Goal: Task Accomplishment & Management: Manage account settings

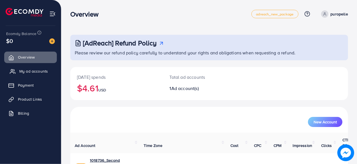
click at [23, 74] on link "My ad accounts" at bounding box center [30, 71] width 53 height 11
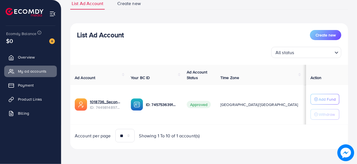
scroll to position [44, 0]
click at [106, 102] on link "1018736_Second Account_1734545203017" at bounding box center [106, 102] width 32 height 6
click at [26, 90] on link "Payment" at bounding box center [30, 85] width 53 height 11
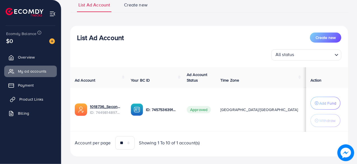
click at [25, 97] on span "Product Links" at bounding box center [31, 99] width 24 height 6
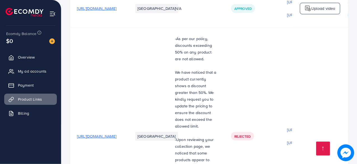
scroll to position [1794, 0]
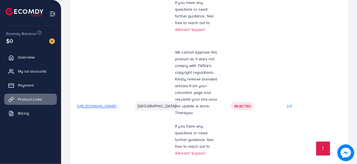
drag, startPoint x: 215, startPoint y: 139, endPoint x: 219, endPoint y: 139, distance: 4.8
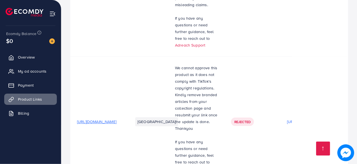
scroll to position [1766, 0]
